Goal: Information Seeking & Learning: Learn about a topic

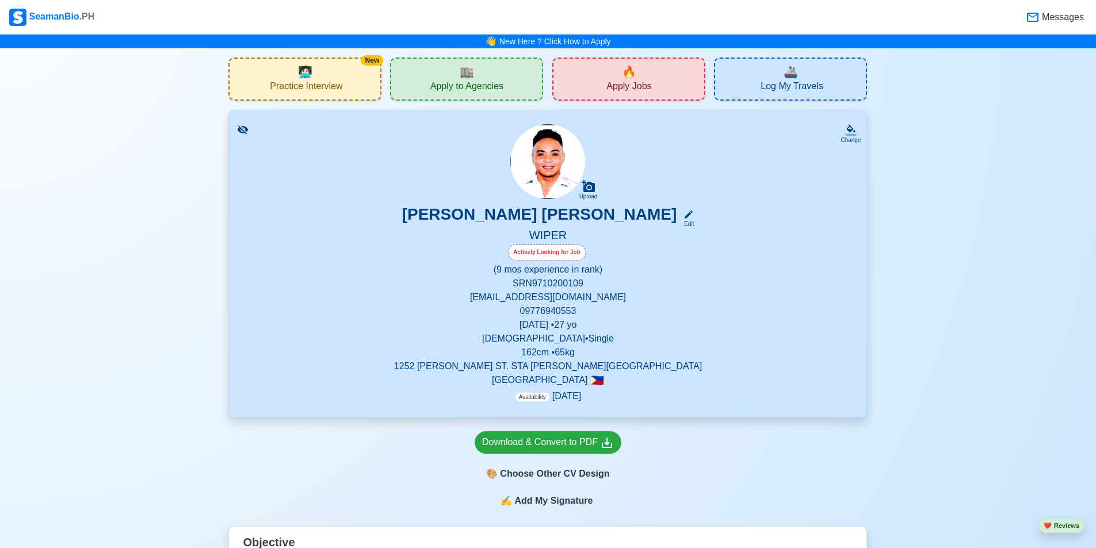
click at [321, 82] on span "Practice Interview" at bounding box center [306, 88] width 73 height 14
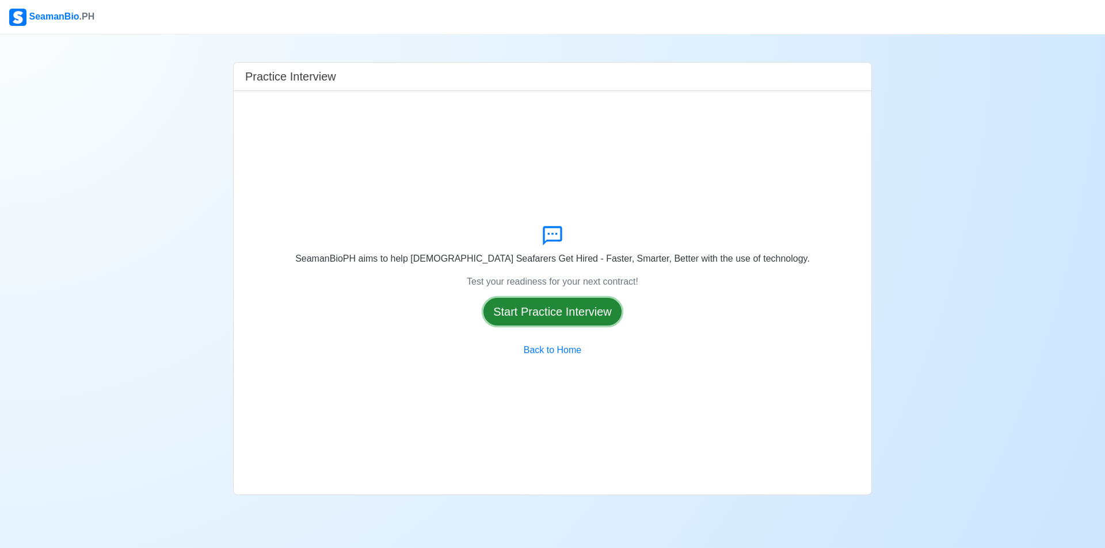
click at [557, 317] on button "Start Practice Interview" at bounding box center [552, 312] width 138 height 28
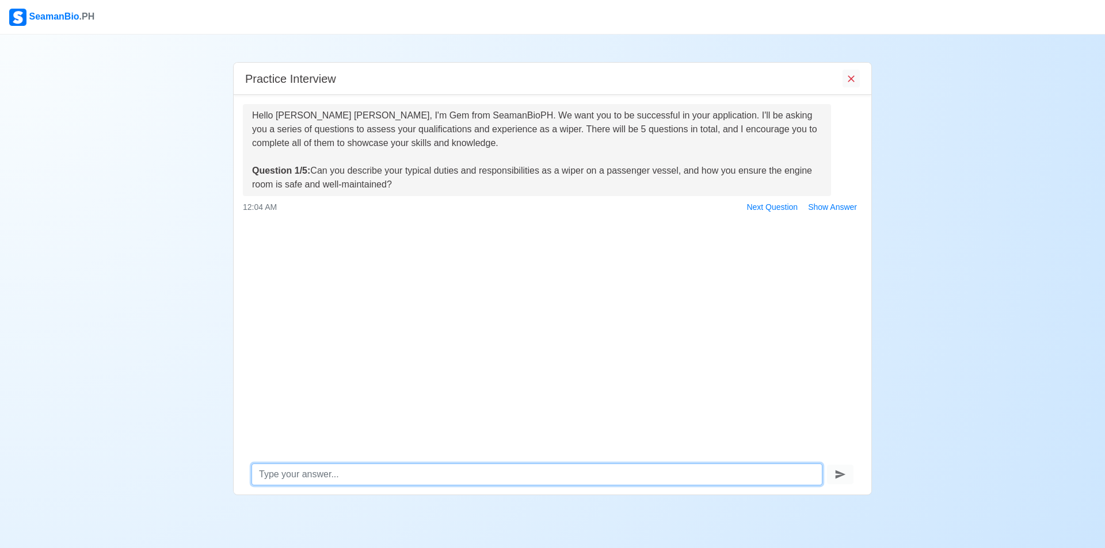
click at [389, 474] on textarea at bounding box center [537, 475] width 571 height 22
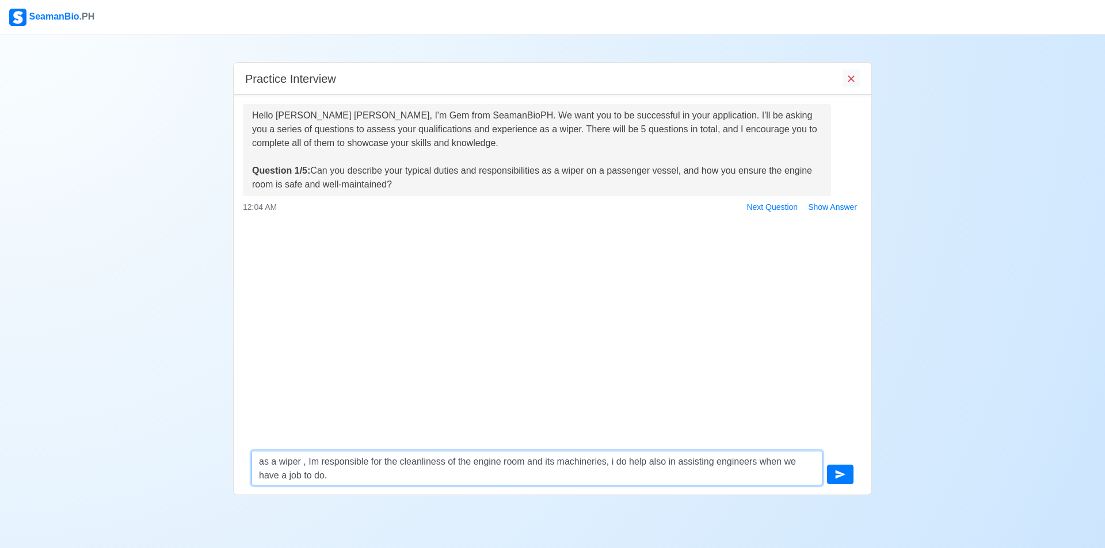
type textarea "as a wiper , Im responsible for the cleanliness of the engine room and its mach…"
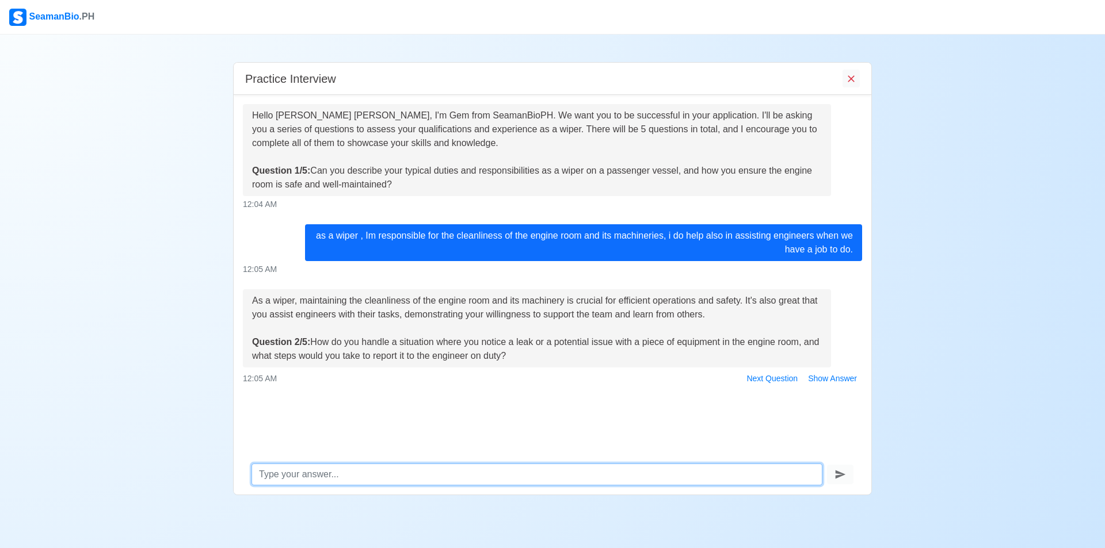
click at [472, 472] on textarea at bounding box center [537, 475] width 571 height 22
type textarea "a"
type textarea "well first ill report it immediately to my engineer at duty and do all the nece…"
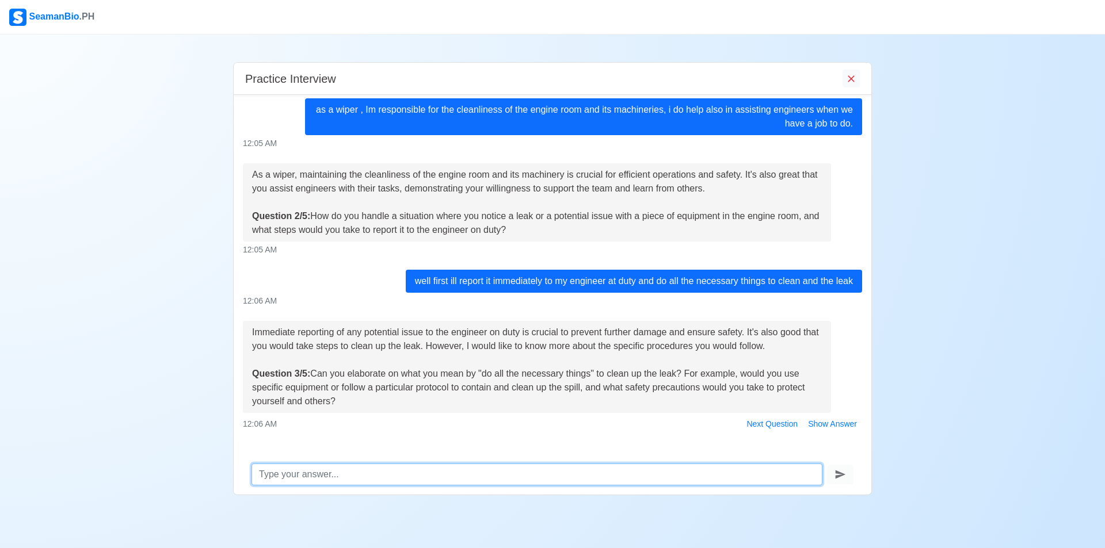
scroll to position [134, 0]
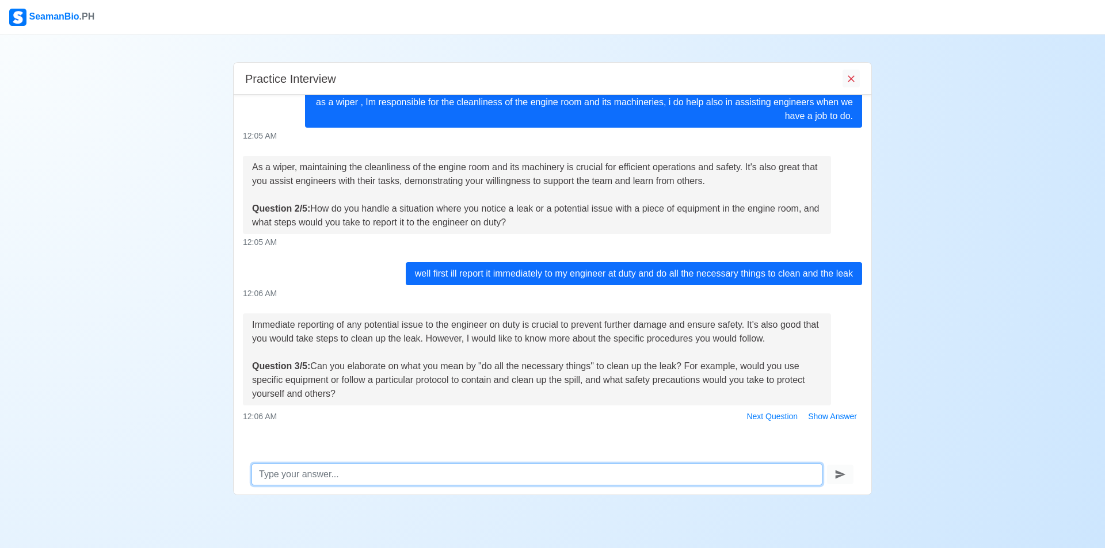
click at [466, 473] on textarea at bounding box center [537, 475] width 571 height 22
click at [673, 477] on textarea "ill follow a particular protocol to contain the spill, while doing this we must…" at bounding box center [537, 475] width 571 height 22
click at [717, 474] on textarea "ill follow a particular protocol to contain the spill, while doing this we must…" at bounding box center [537, 475] width 571 height 22
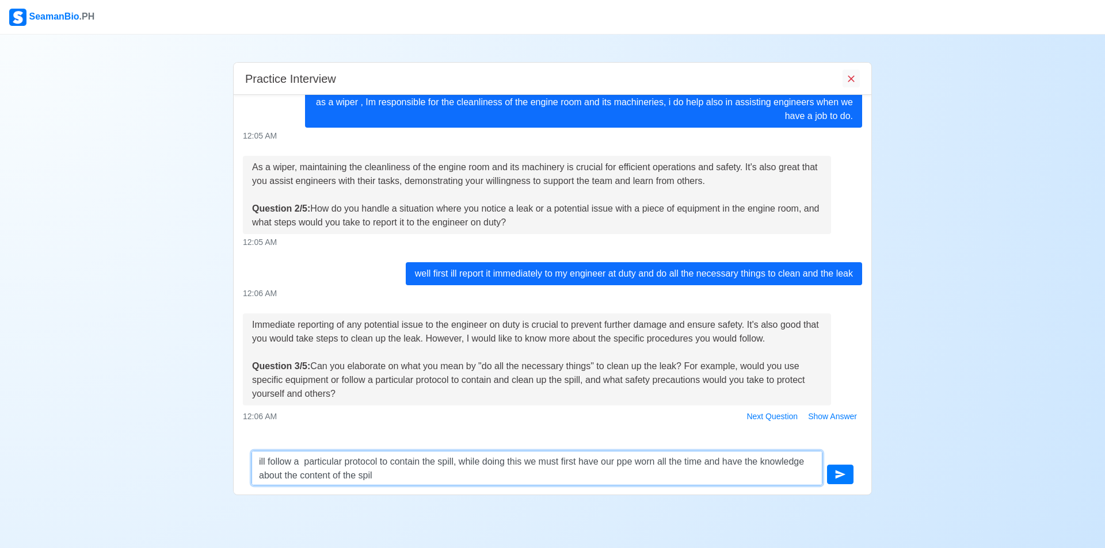
type textarea "ill follow a particular protocol to contain the spill, while doing this we must…"
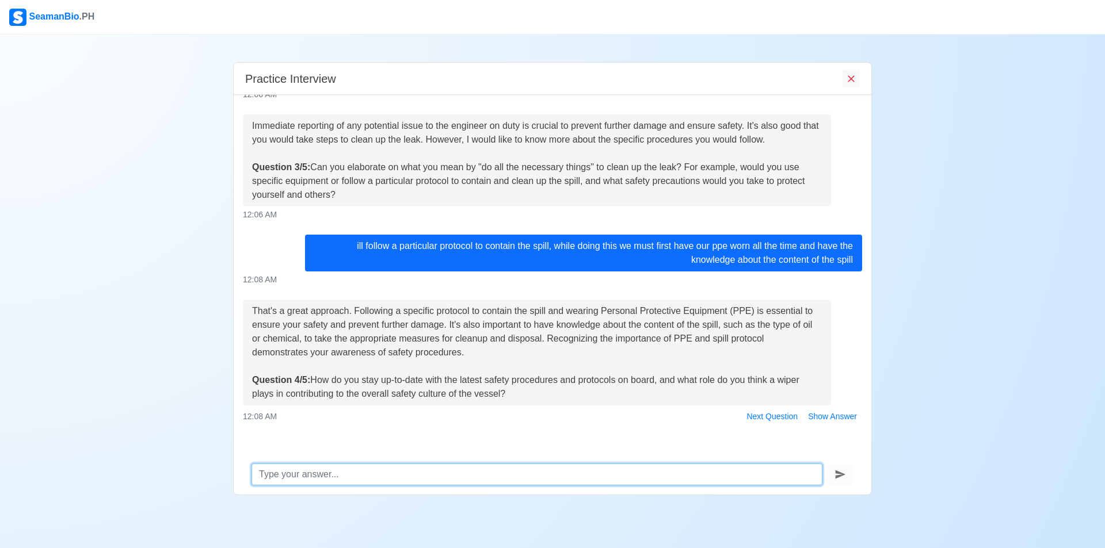
scroll to position [341, 0]
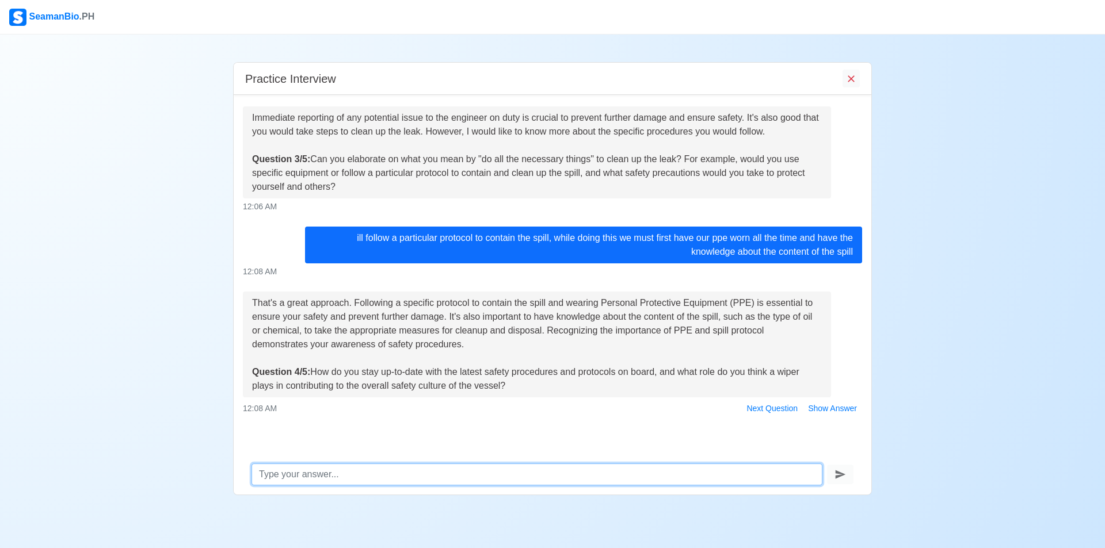
click at [517, 474] on textarea at bounding box center [537, 475] width 571 height 22
click at [704, 470] on textarea at bounding box center [537, 475] width 571 height 22
type textarea "w"
type textarea "e"
type textarea "w"
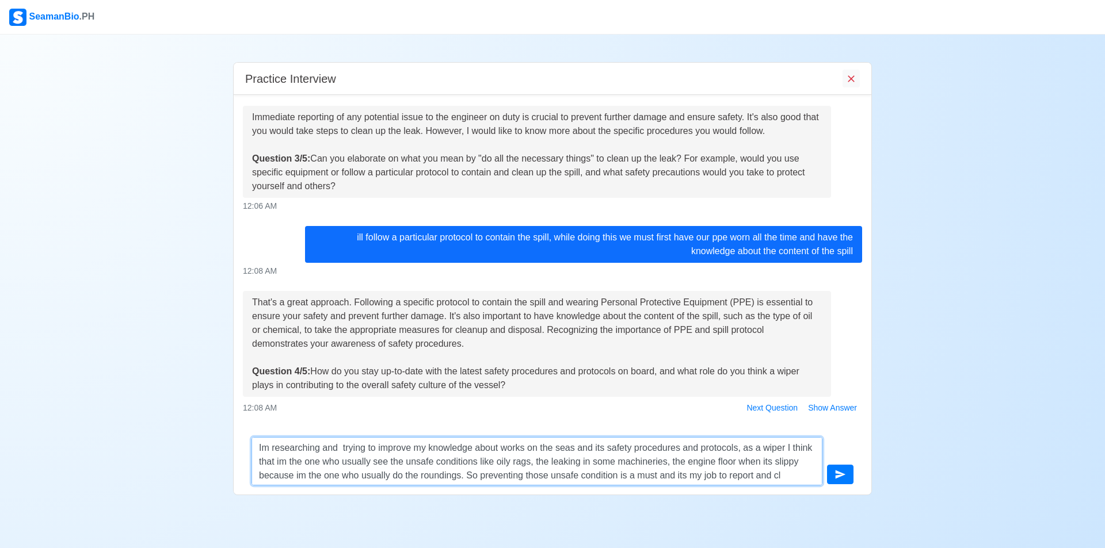
scroll to position [8, 0]
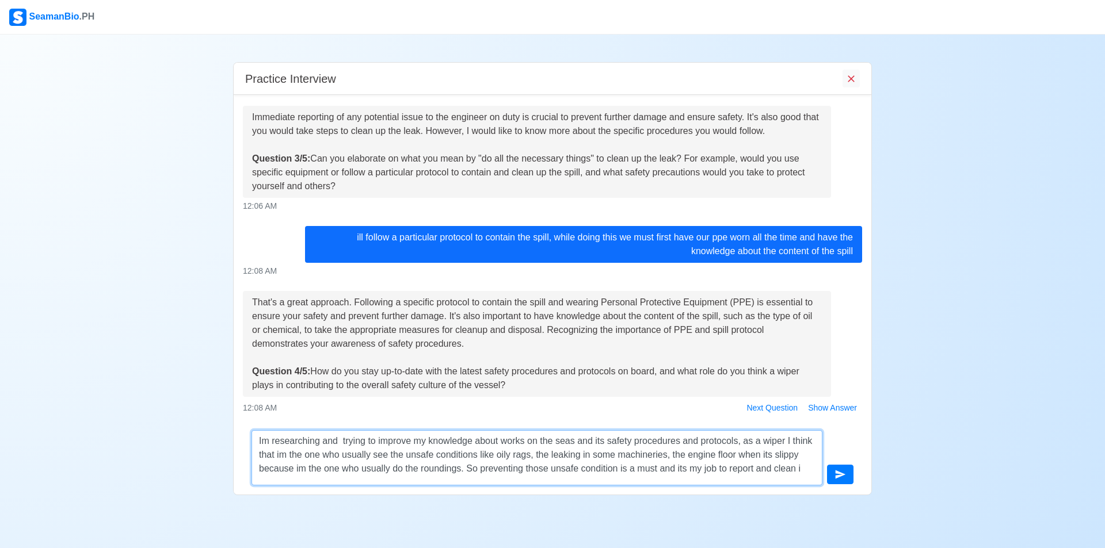
type textarea "Im researching and trying to improve my knowledge about works on the seas and i…"
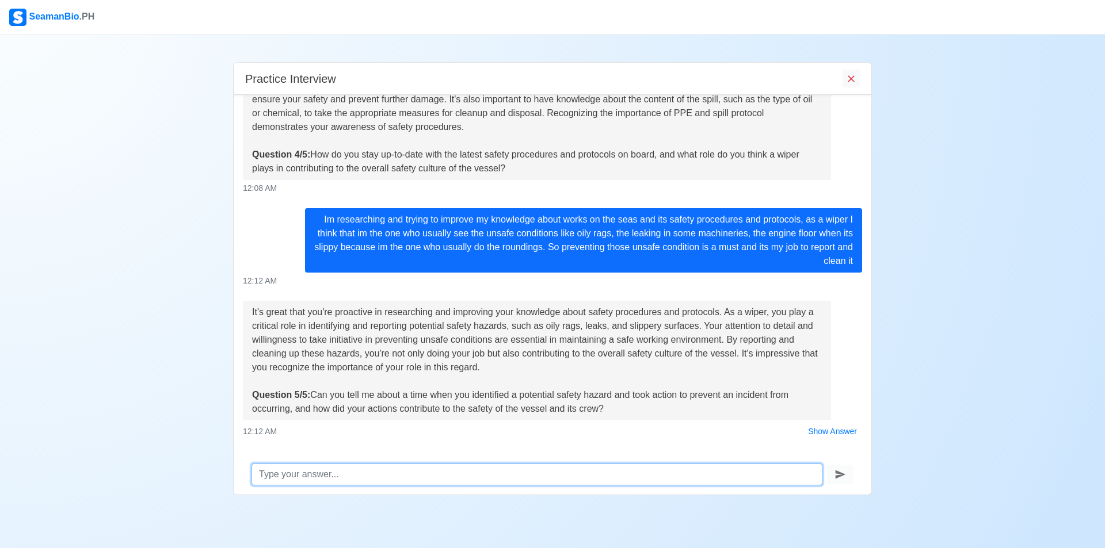
scroll to position [573, 0]
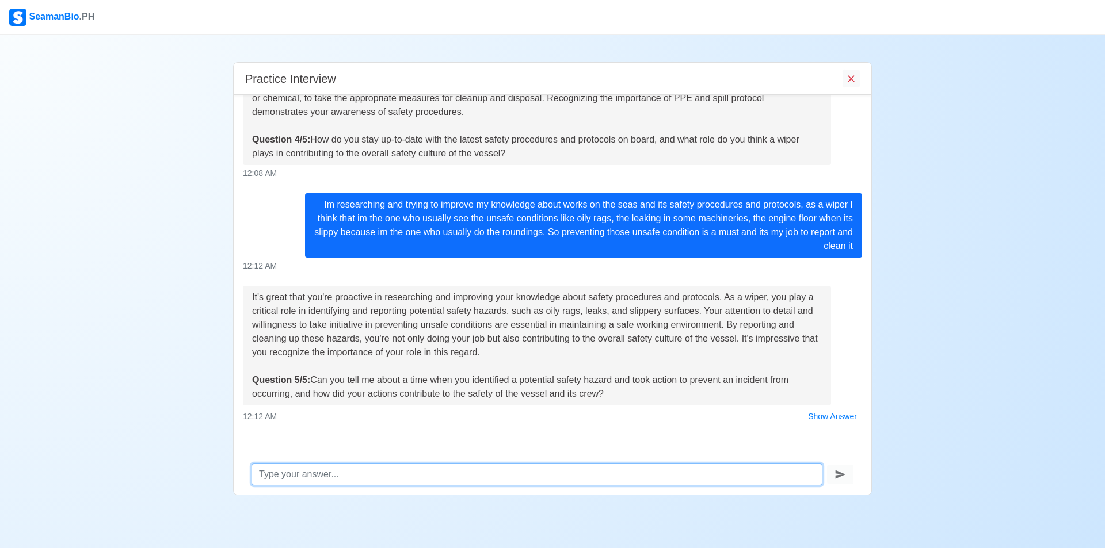
click at [578, 471] on textarea at bounding box center [537, 475] width 571 height 22
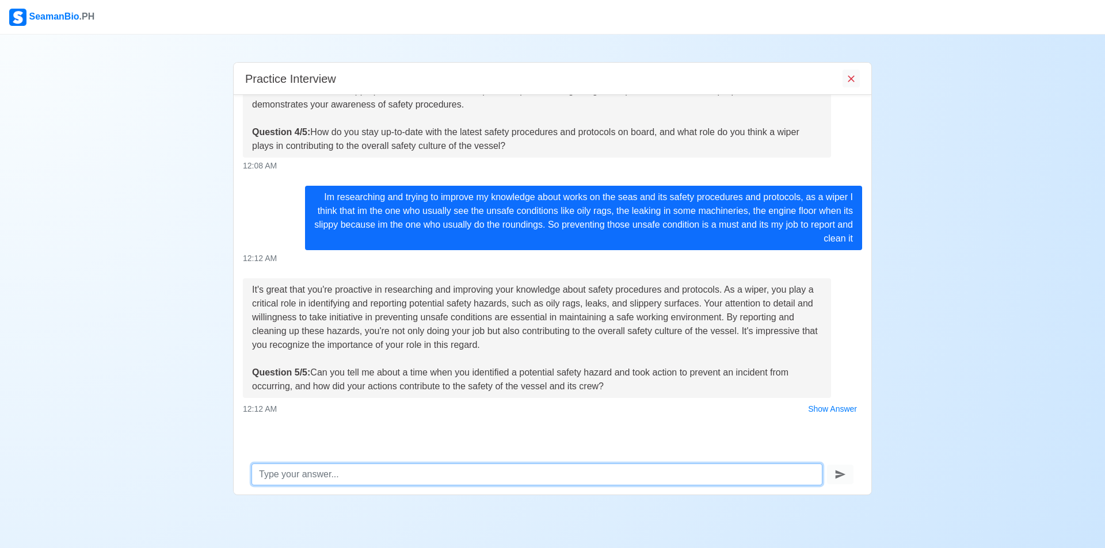
scroll to position [582, 0]
click at [563, 469] on textarea at bounding box center [537, 475] width 571 height 22
click at [558, 473] on textarea at bounding box center [537, 475] width 571 height 22
click at [573, 469] on textarea at bounding box center [537, 475] width 571 height 22
click at [564, 473] on textarea at bounding box center [537, 475] width 571 height 22
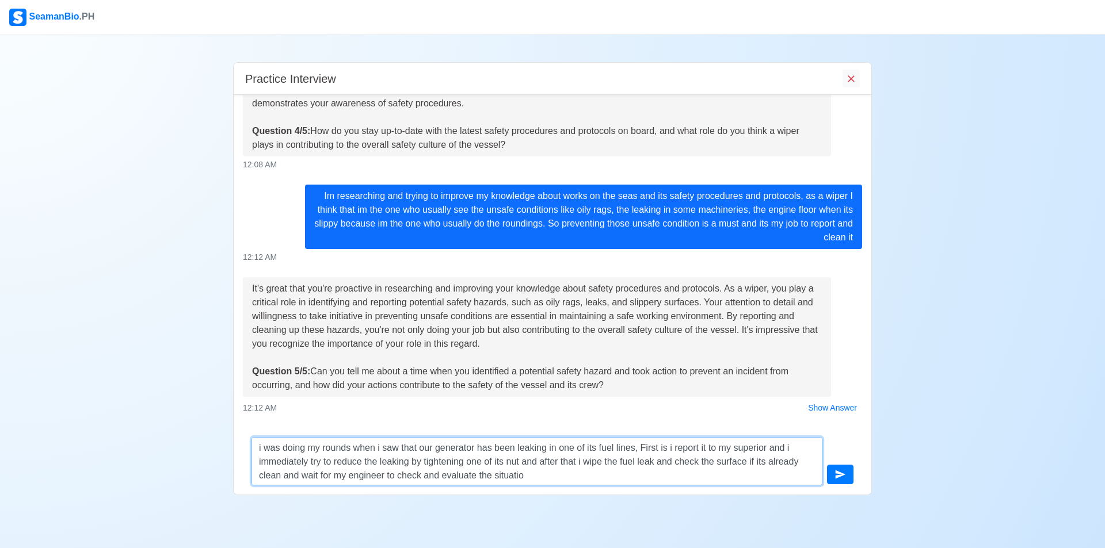
type textarea "i was doing my rounds when i saw that our generator has been leaking in one of …"
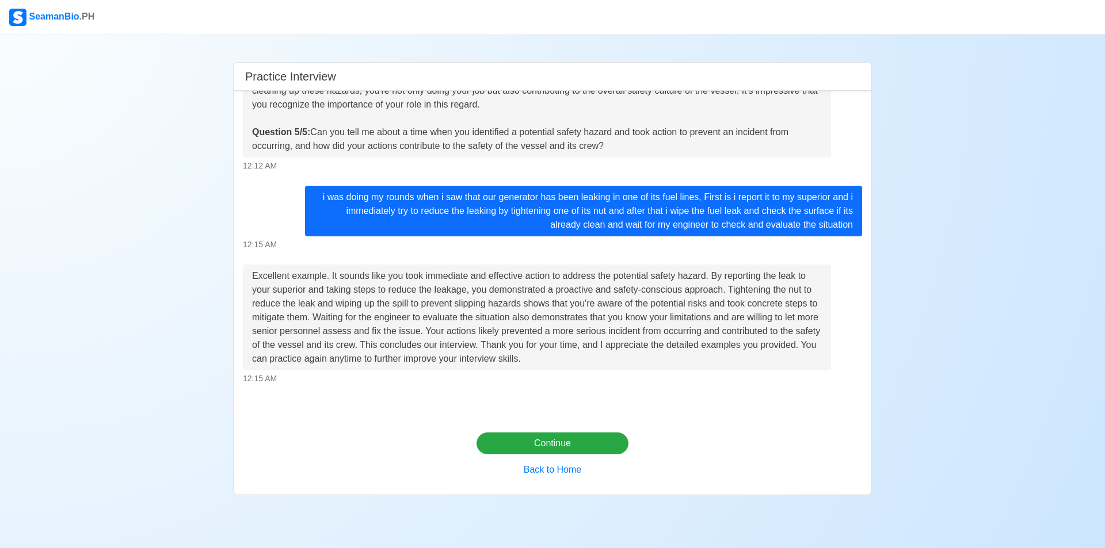
scroll to position [853, 0]
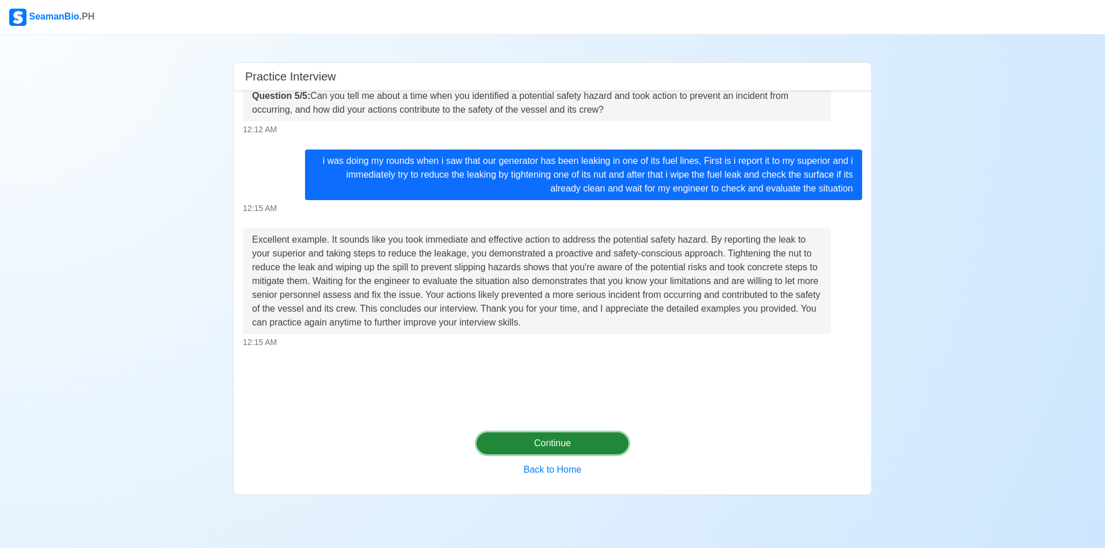
click at [592, 437] on button "Continue" at bounding box center [553, 444] width 153 height 22
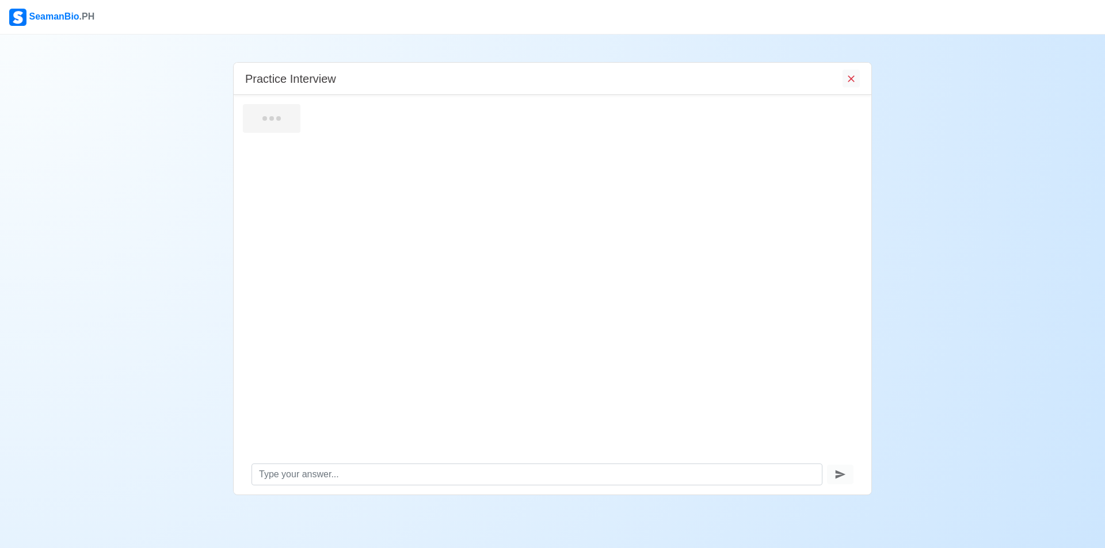
scroll to position [0, 0]
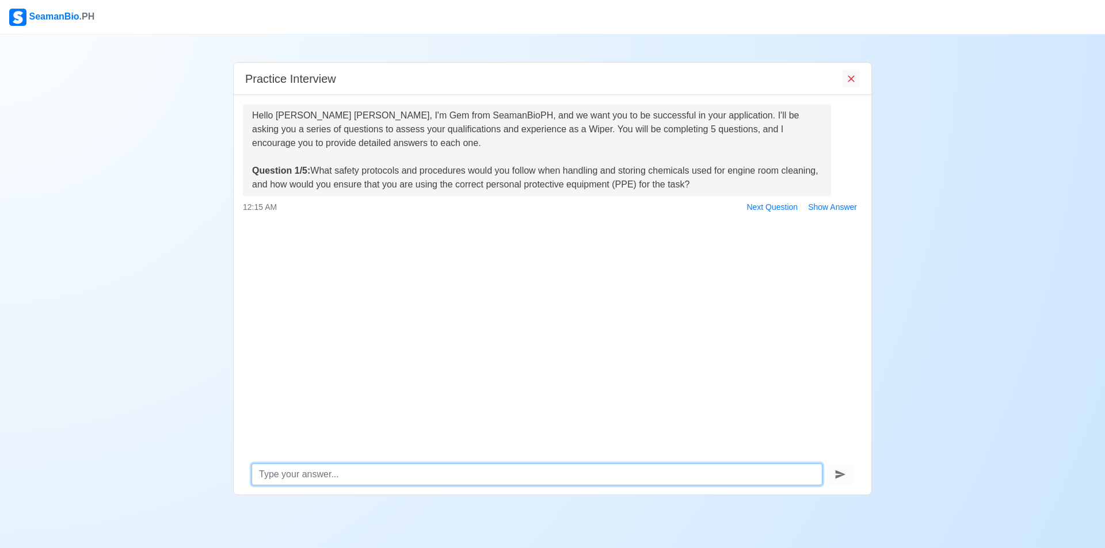
click at [501, 478] on textarea at bounding box center [537, 475] width 571 height 22
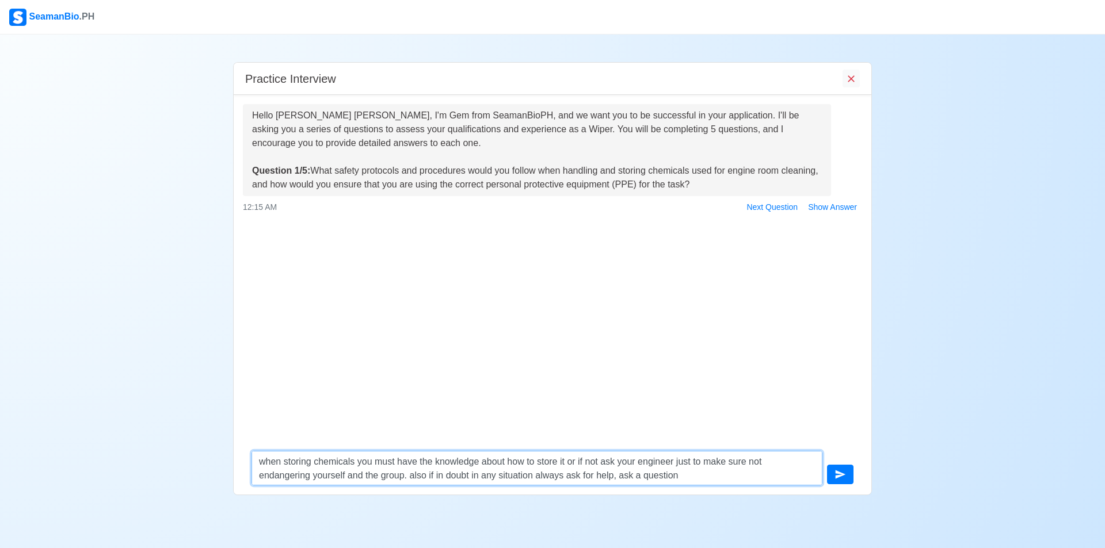
type textarea "when storing chemicals you must have the knowledge about how to store it or if …"
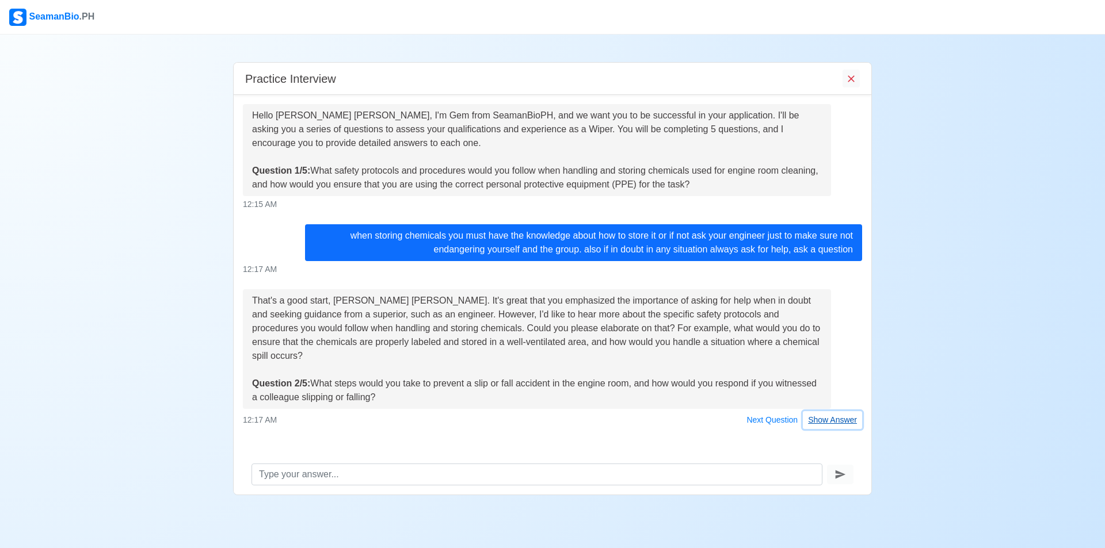
click at [829, 411] on button "Show Answer" at bounding box center [832, 420] width 59 height 18
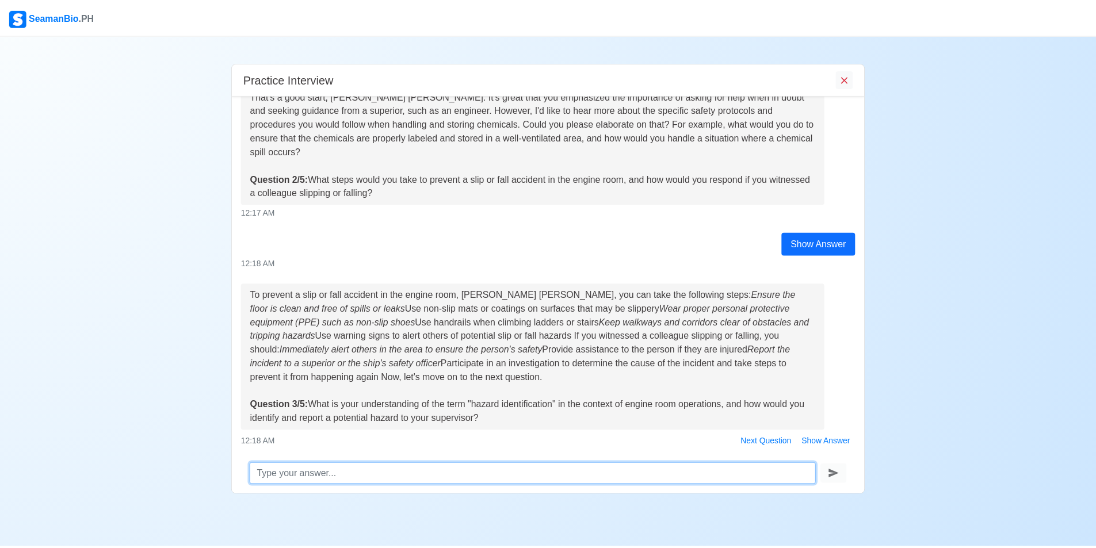
scroll to position [239, 0]
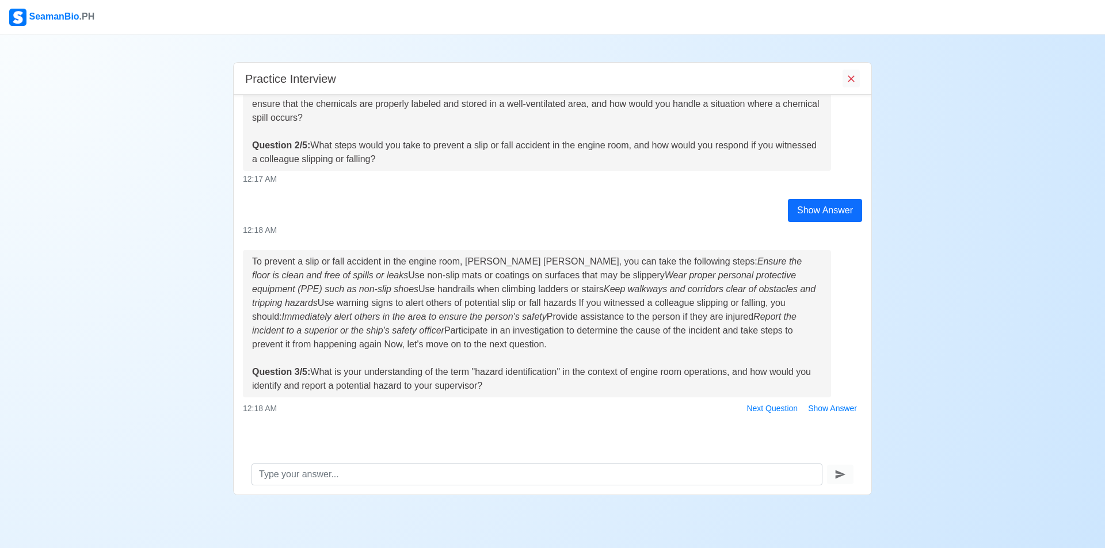
click at [72, 16] on div "SeamanBio .PH" at bounding box center [51, 17] width 85 height 17
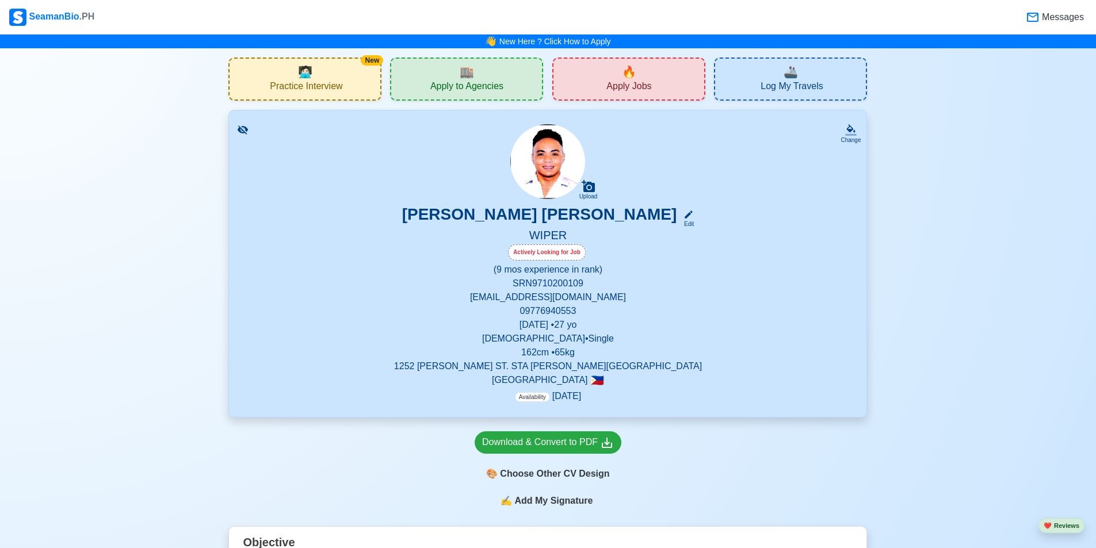
click at [585, 84] on div "🔥 Apply Jobs" at bounding box center [629, 79] width 153 height 43
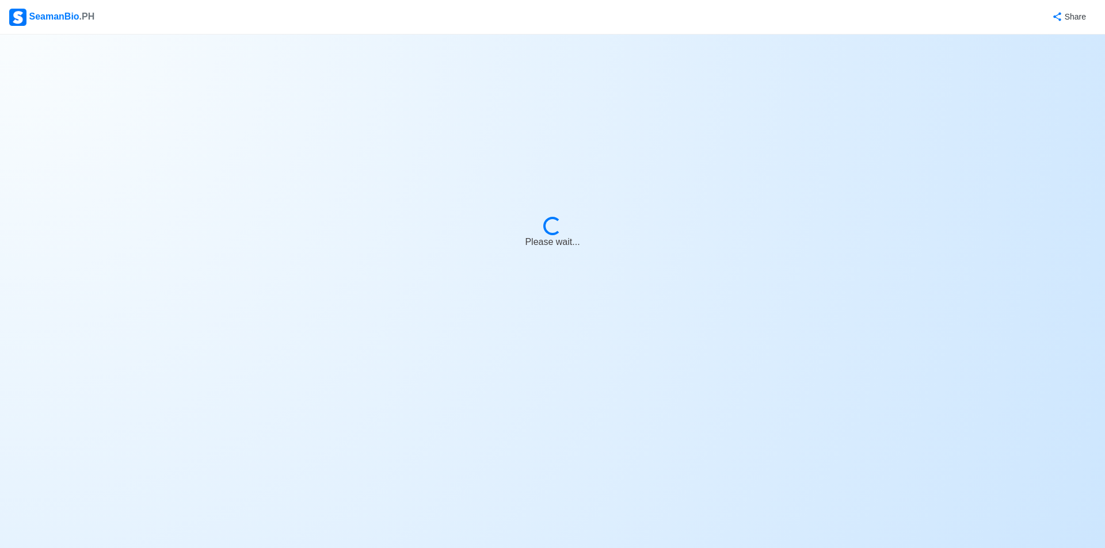
select select "Wiper"
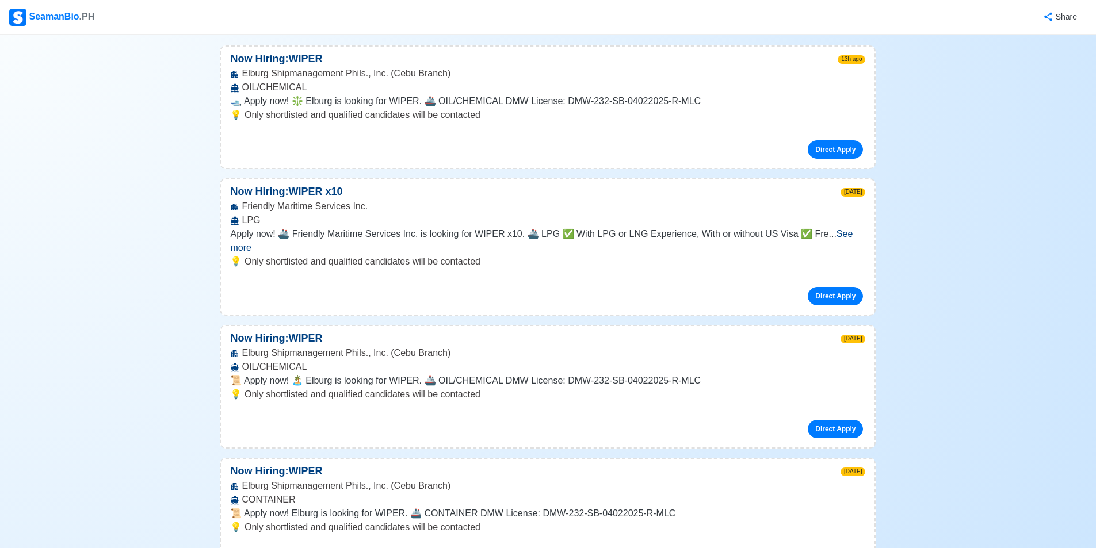
scroll to position [173, 0]
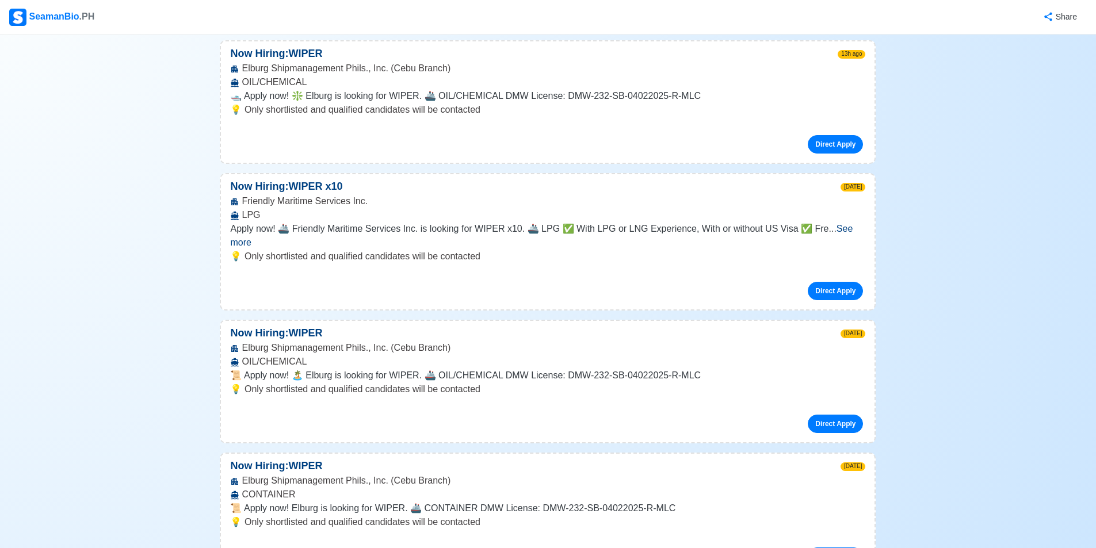
click at [841, 231] on span "See more" at bounding box center [541, 236] width 623 height 24
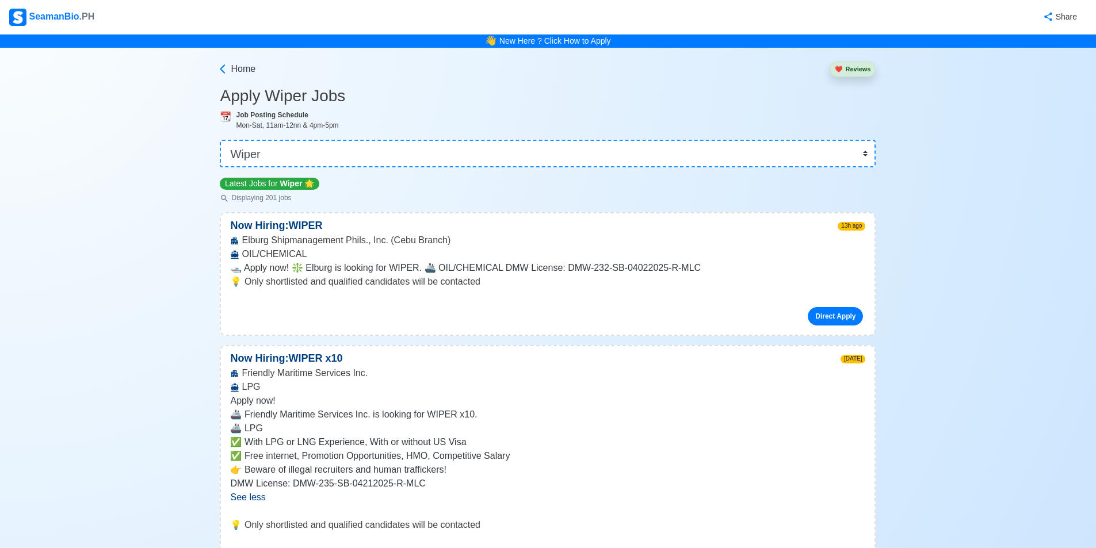
scroll to position [0, 0]
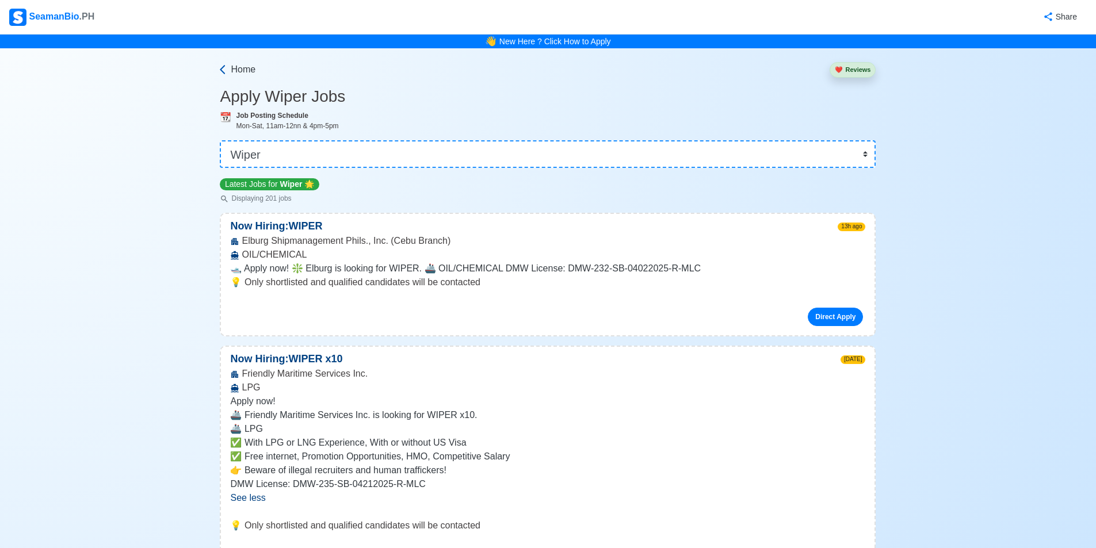
click at [242, 68] on span "Home" at bounding box center [243, 70] width 25 height 14
